Goal: Navigation & Orientation: Find specific page/section

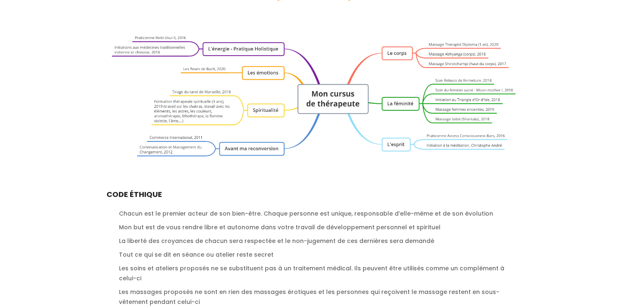
scroll to position [919, 0]
click at [63, 185] on section "Selon les enseignements que j’ai reçus, l’énergie de vie se trouve en chaque ch…" at bounding box center [313, 61] width 627 height 533
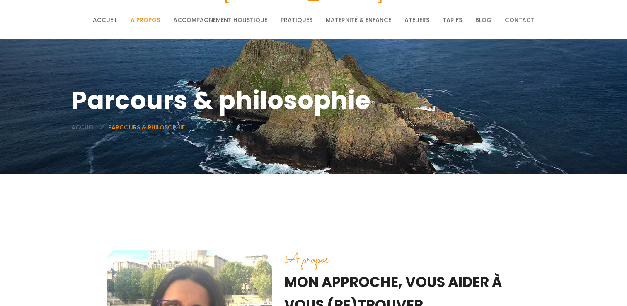
scroll to position [0, 0]
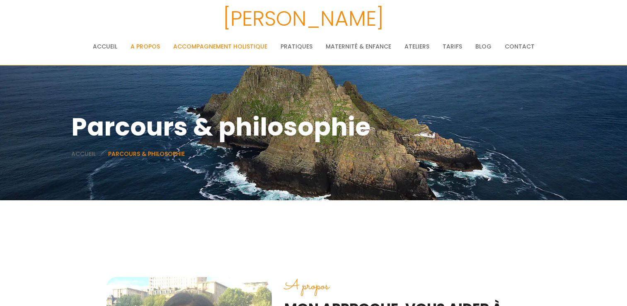
click at [234, 46] on link "Accompagnement holistique" at bounding box center [220, 46] width 94 height 17
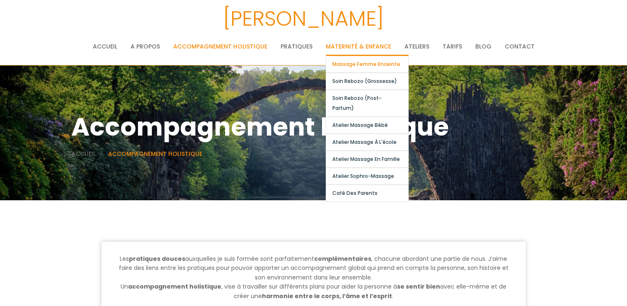
click at [365, 64] on link "Massage femme enceinte" at bounding box center [367, 64] width 82 height 17
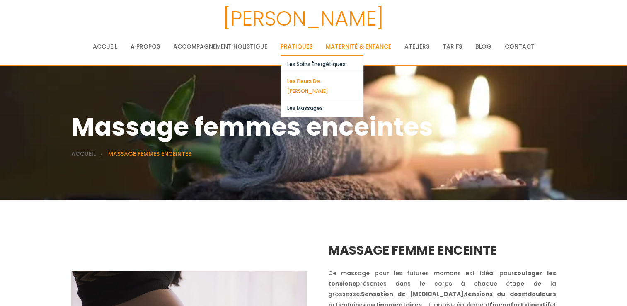
click at [302, 83] on link "Les fleurs de [PERSON_NAME]" at bounding box center [322, 86] width 82 height 27
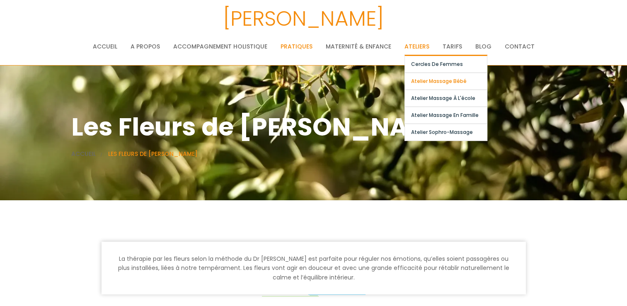
click at [432, 81] on link "Atelier massage bébé" at bounding box center [446, 81] width 82 height 17
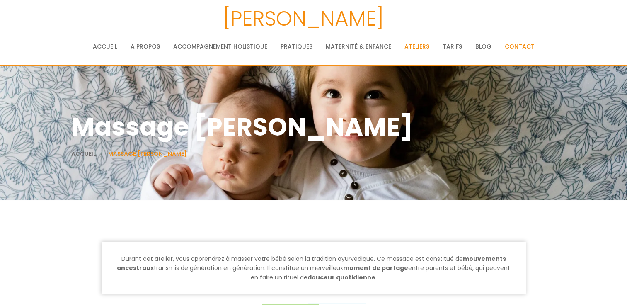
click at [507, 45] on link "Contact" at bounding box center [520, 46] width 30 height 17
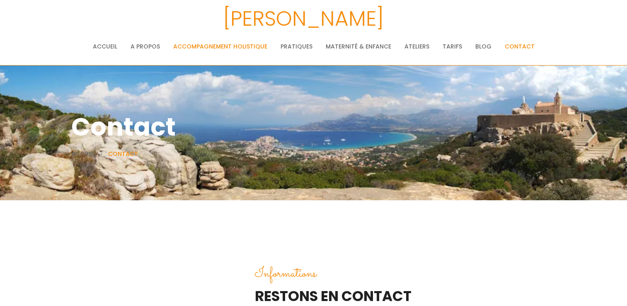
click at [193, 47] on link "Accompagnement holistique" at bounding box center [220, 46] width 94 height 17
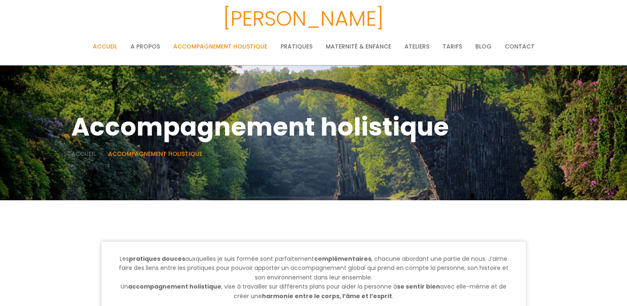
click at [111, 46] on link "Accueil" at bounding box center [105, 46] width 24 height 17
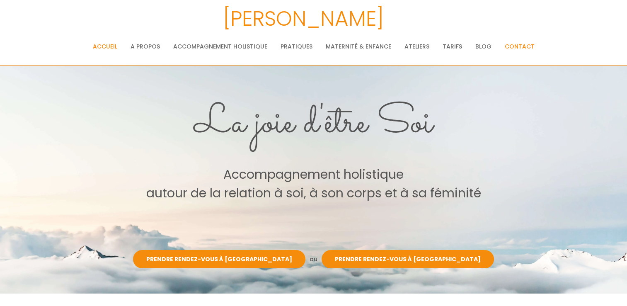
click at [512, 45] on link "Contact" at bounding box center [520, 46] width 30 height 17
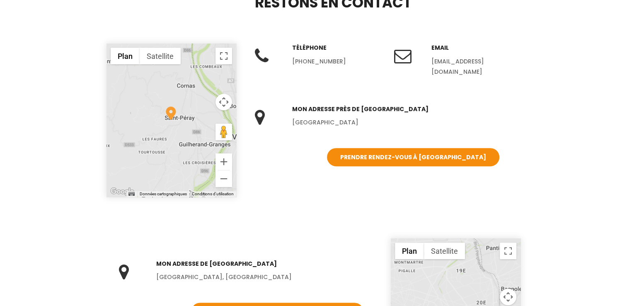
scroll to position [293, 0]
